Goal: Task Accomplishment & Management: Complete application form

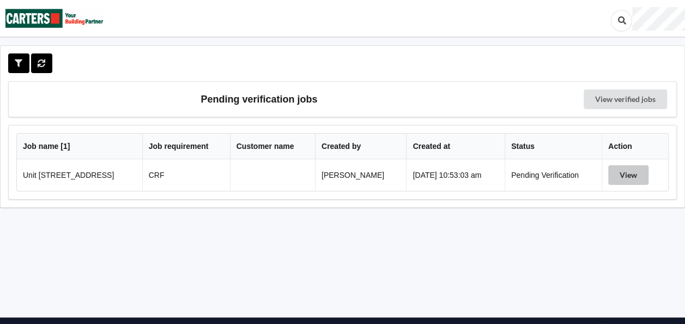
click at [641, 173] on button "View" at bounding box center [628, 175] width 40 height 20
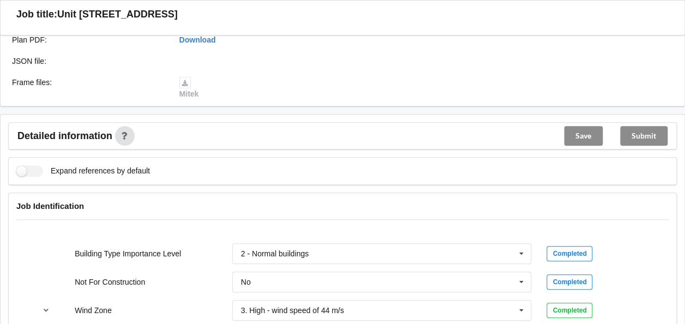
scroll to position [491, 0]
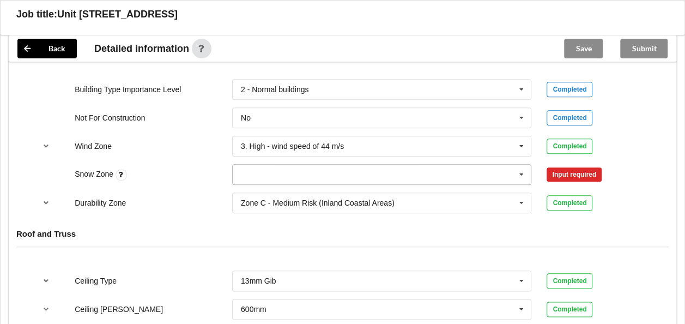
click at [522, 170] on icon at bounding box center [522, 175] width 16 height 20
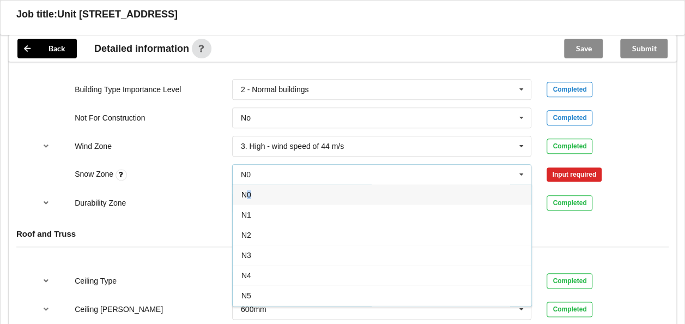
drag, startPoint x: 248, startPoint y: 193, endPoint x: 256, endPoint y: 191, distance: 8.5
click at [252, 192] on div "N0" at bounding box center [382, 194] width 299 height 20
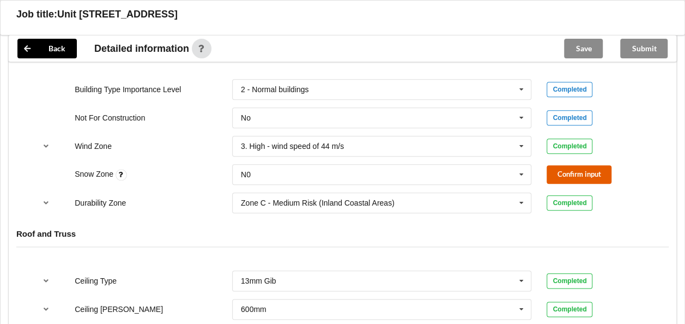
click at [593, 171] on button "Confirm input" at bounding box center [579, 174] width 65 height 18
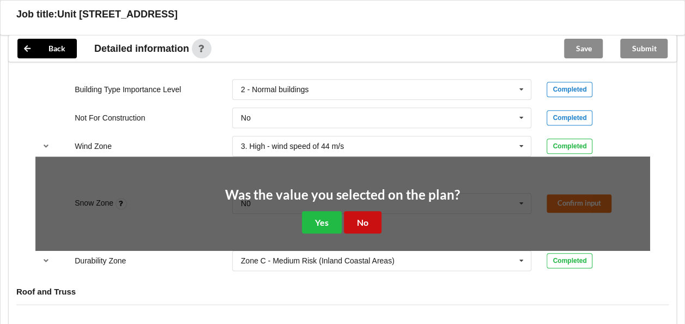
click at [372, 216] on button "No" at bounding box center [363, 222] width 38 height 22
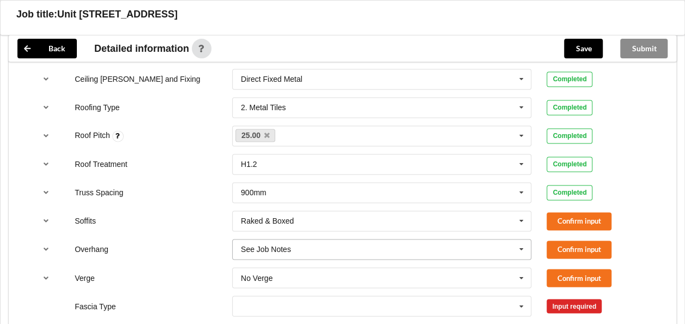
scroll to position [763, 0]
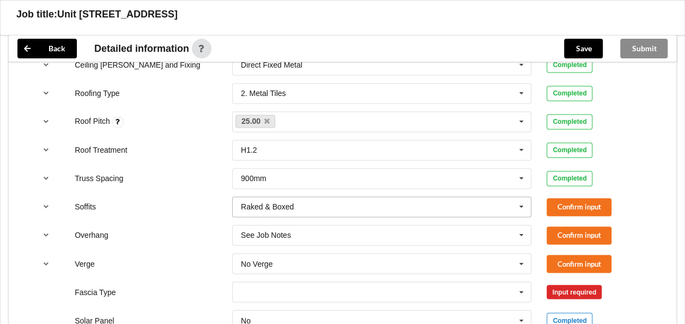
click at [522, 204] on icon at bounding box center [522, 207] width 16 height 20
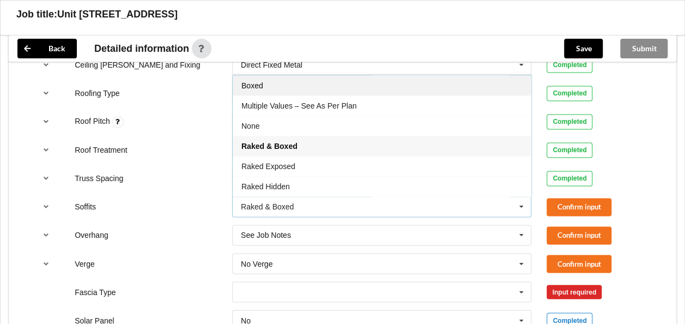
click at [256, 81] on span "Boxed" at bounding box center [253, 85] width 22 height 9
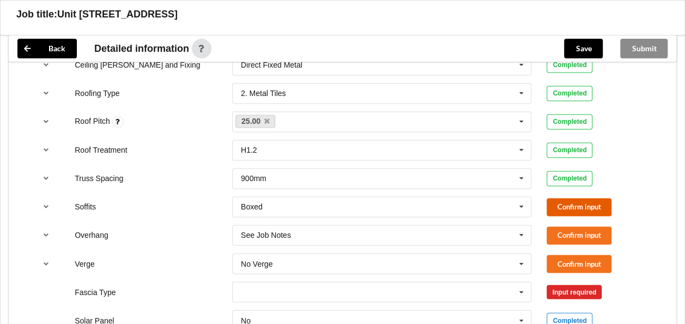
click at [579, 205] on button "Confirm input" at bounding box center [579, 207] width 65 height 18
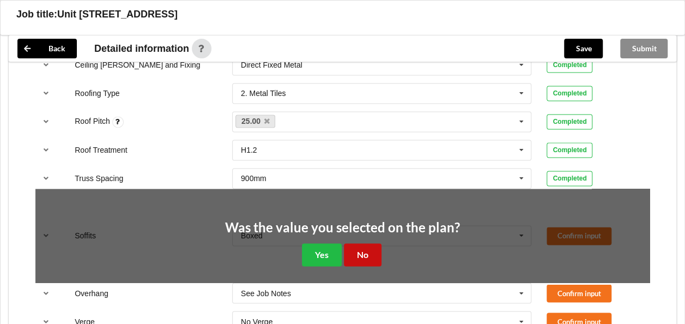
click at [371, 250] on button "No" at bounding box center [363, 254] width 38 height 22
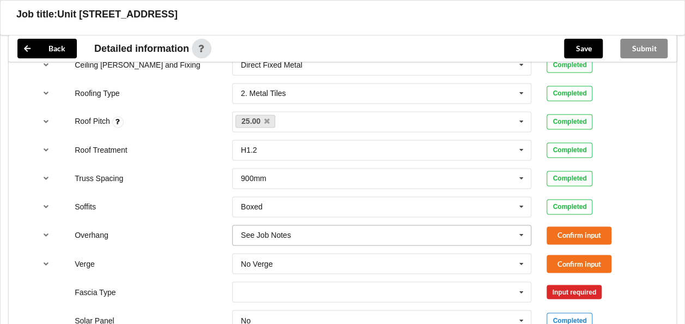
click at [521, 230] on icon at bounding box center [522, 235] width 16 height 20
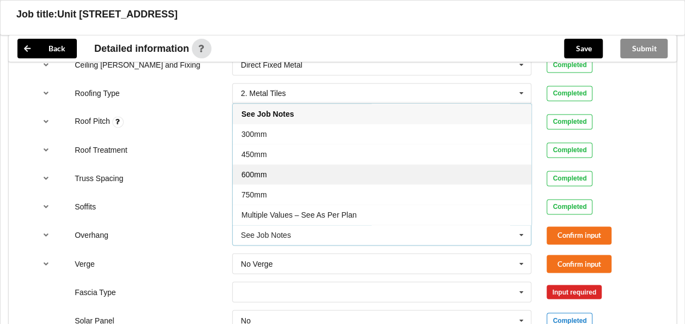
click at [262, 170] on span "600mm" at bounding box center [255, 174] width 26 height 9
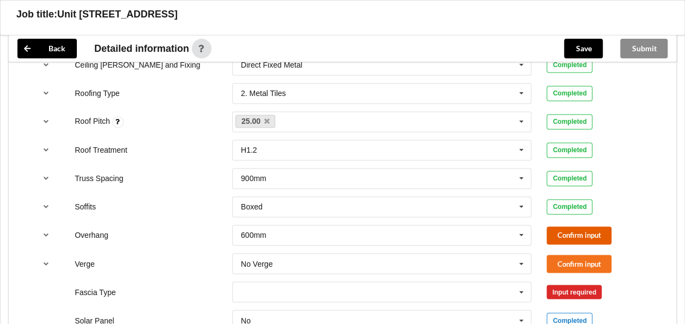
click at [577, 230] on button "Confirm input" at bounding box center [579, 235] width 65 height 18
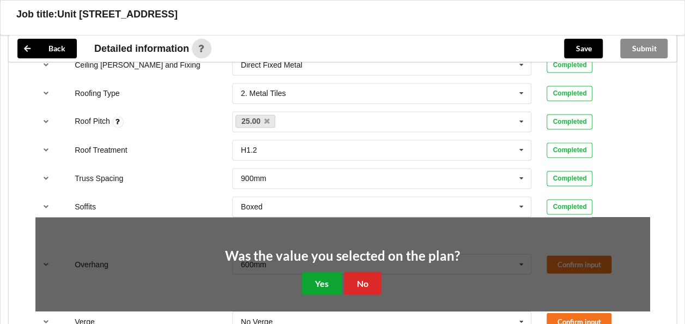
drag, startPoint x: 319, startPoint y: 280, endPoint x: 340, endPoint y: 280, distance: 21.3
click at [323, 280] on button "Yes" at bounding box center [322, 283] width 40 height 22
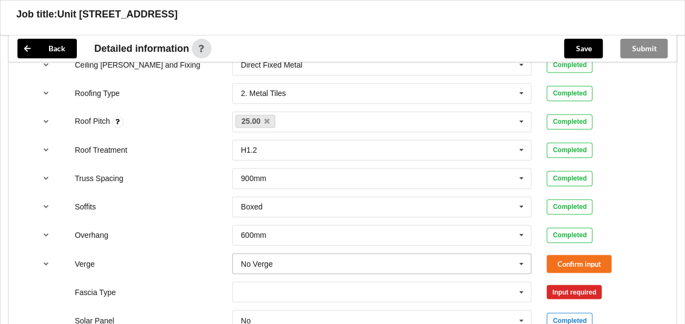
click at [522, 261] on icon at bounding box center [522, 264] width 16 height 20
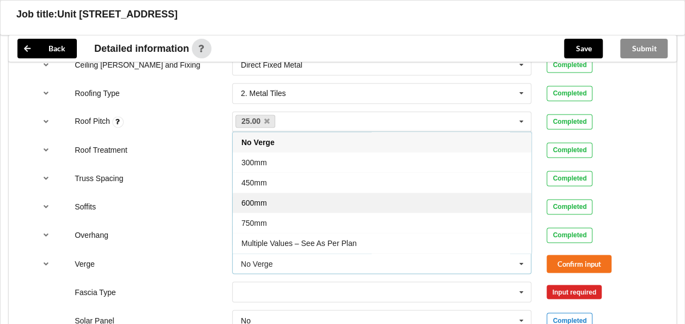
click at [262, 200] on span "600mm" at bounding box center [255, 202] width 26 height 9
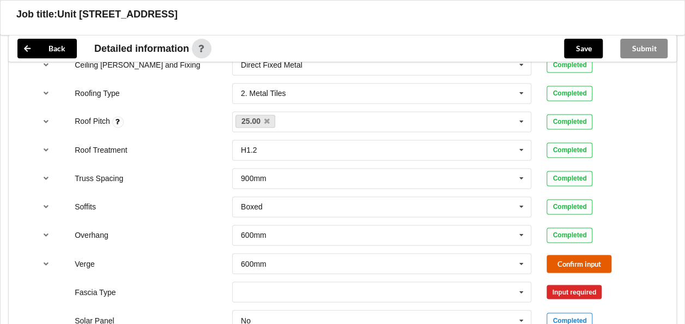
click at [565, 255] on button "Confirm input" at bounding box center [579, 264] width 65 height 18
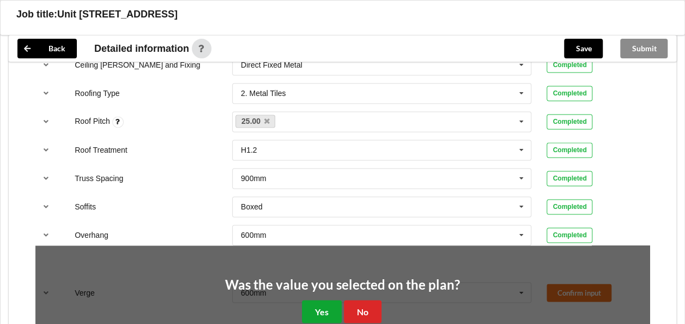
drag, startPoint x: 318, startPoint y: 305, endPoint x: 393, endPoint y: 281, distance: 77.8
click at [319, 305] on button "Yes" at bounding box center [322, 311] width 40 height 22
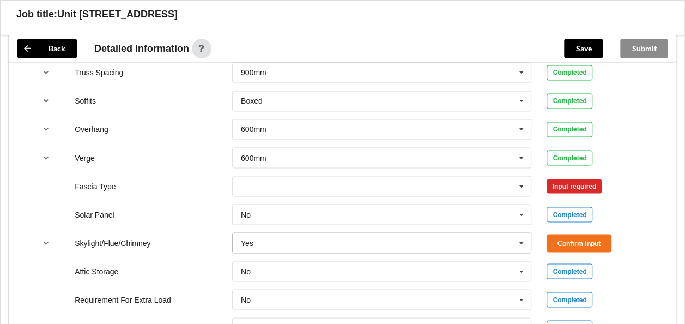
scroll to position [872, 0]
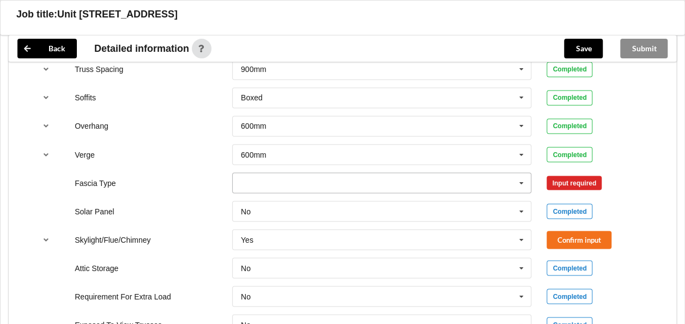
click at [521, 178] on icon at bounding box center [522, 183] width 16 height 20
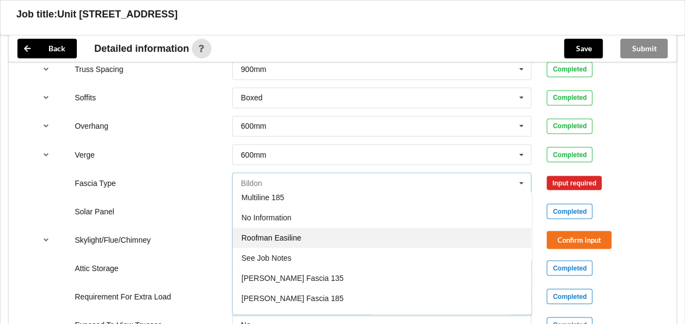
scroll to position [358, 0]
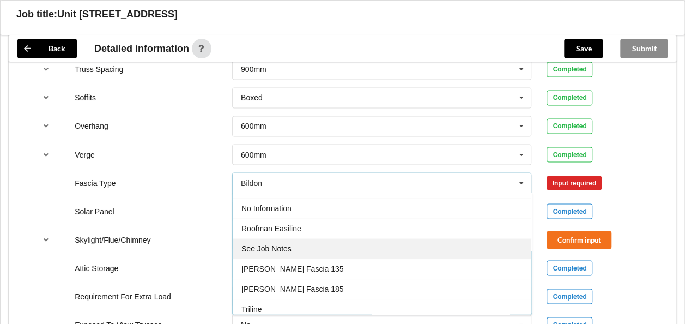
click at [286, 244] on span "See Job Notes" at bounding box center [267, 248] width 50 height 9
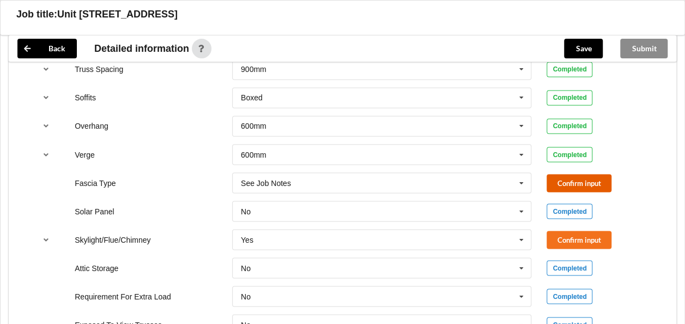
click at [588, 181] on button "Confirm input" at bounding box center [579, 183] width 65 height 18
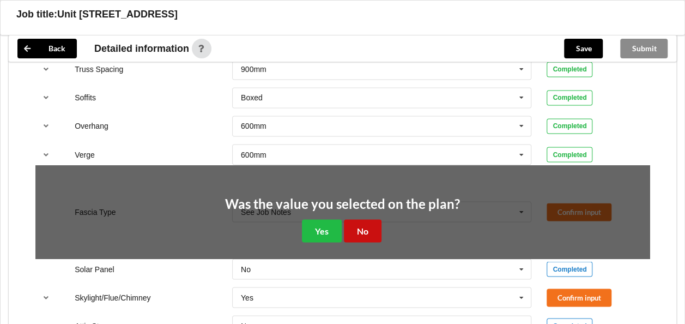
click at [359, 231] on button "No" at bounding box center [363, 230] width 38 height 22
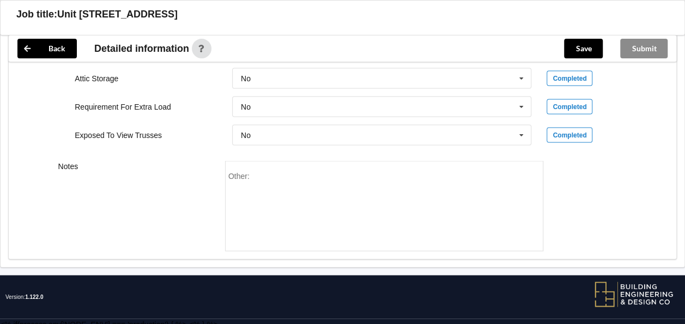
scroll to position [1064, 0]
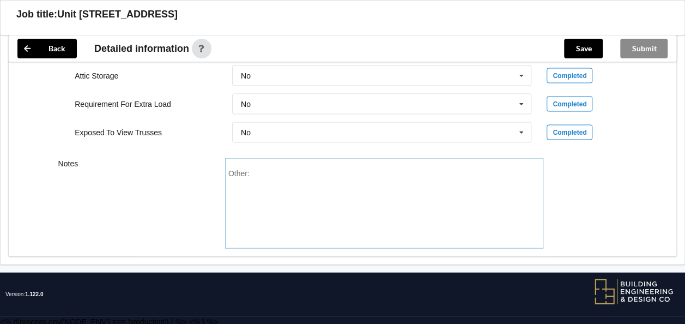
click at [304, 172] on div "Other:" at bounding box center [384, 207] width 312 height 76
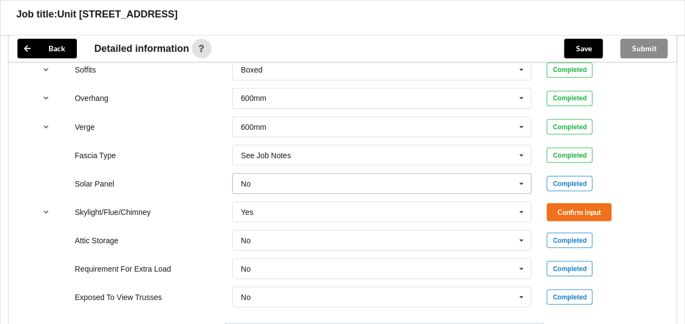
scroll to position [955, 0]
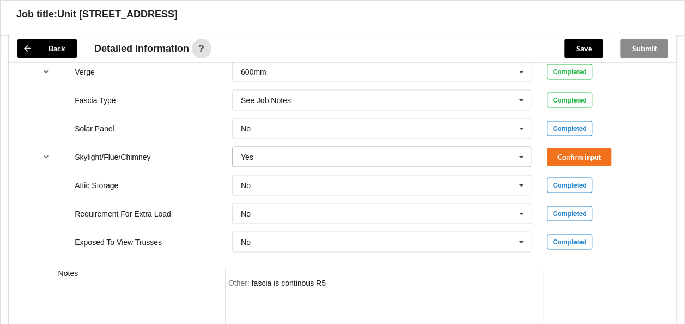
click at [520, 152] on icon at bounding box center [522, 157] width 16 height 20
click at [343, 177] on div "No" at bounding box center [382, 176] width 299 height 20
click at [590, 155] on button "Confirm input" at bounding box center [579, 157] width 65 height 18
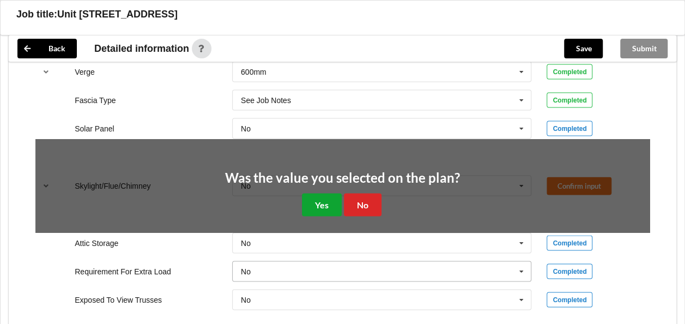
click at [322, 203] on button "Yes" at bounding box center [322, 204] width 40 height 22
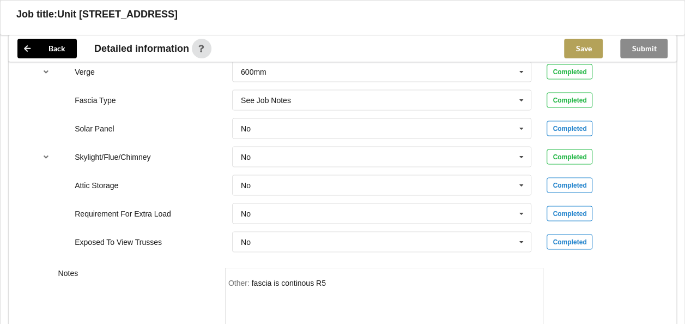
click at [571, 52] on button "Save" at bounding box center [583, 49] width 39 height 20
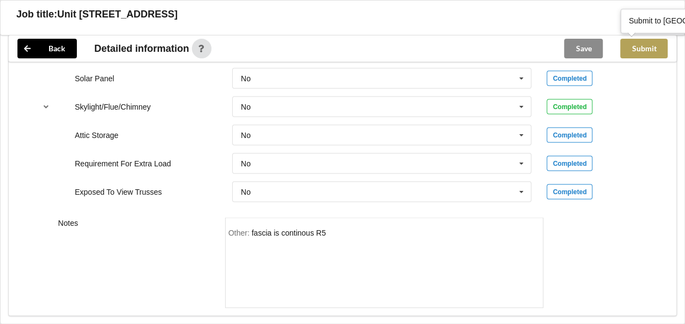
click at [649, 50] on button "Submit" at bounding box center [643, 49] width 47 height 20
